Goal: Find specific page/section: Find specific page/section

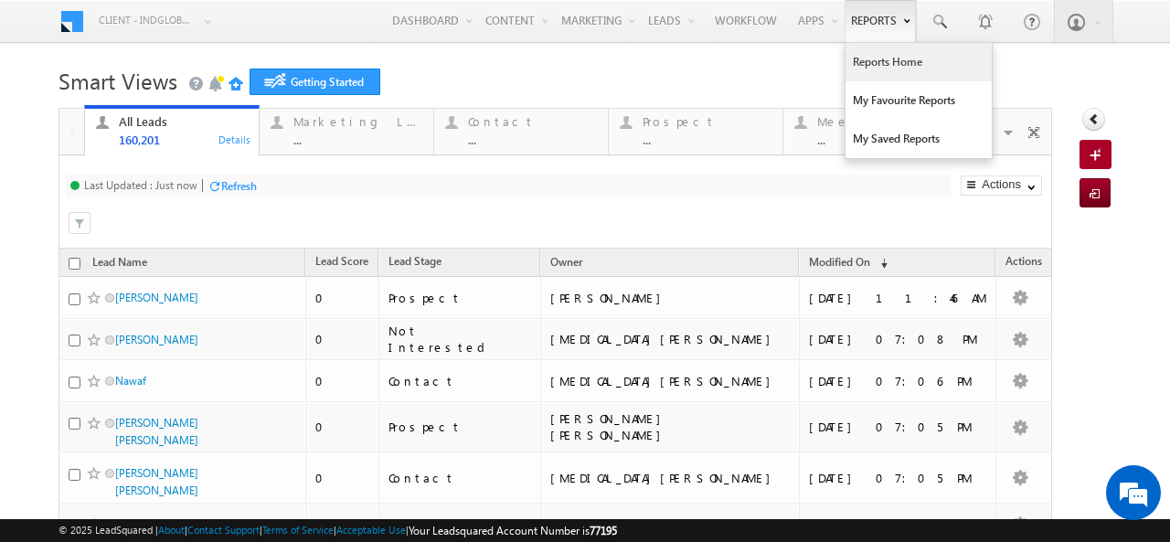
click at [876, 62] on link "Reports Home" at bounding box center [919, 62] width 146 height 38
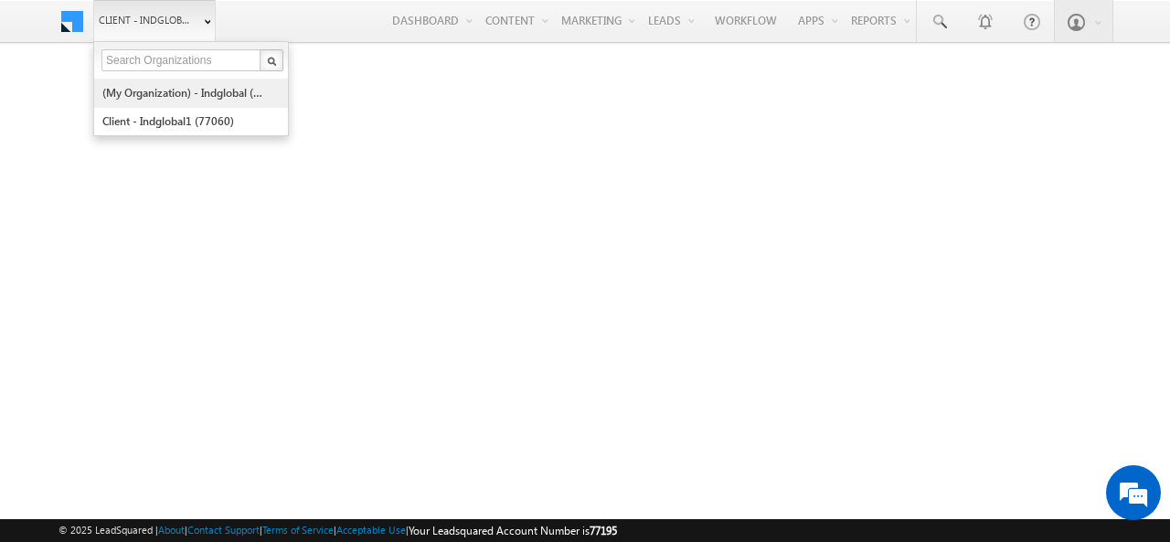
click at [160, 87] on link "(My Organization) - indglobal (48060)" at bounding box center [185, 93] width 167 height 28
